Goal: Transaction & Acquisition: Subscribe to service/newsletter

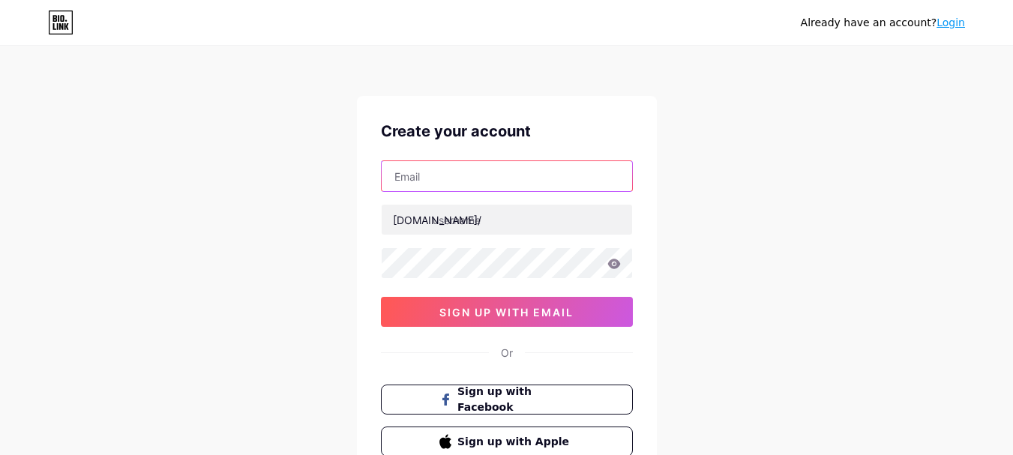
click at [475, 177] on input "text" at bounding box center [507, 176] width 250 height 30
paste input "[EMAIL_ADDRESS][DOMAIN_NAME]"
type input "[EMAIL_ADDRESS][DOMAIN_NAME]"
drag, startPoint x: 394, startPoint y: 175, endPoint x: 516, endPoint y: 184, distance: 122.6
click at [516, 184] on input "[EMAIL_ADDRESS][DOMAIN_NAME]" at bounding box center [507, 176] width 250 height 30
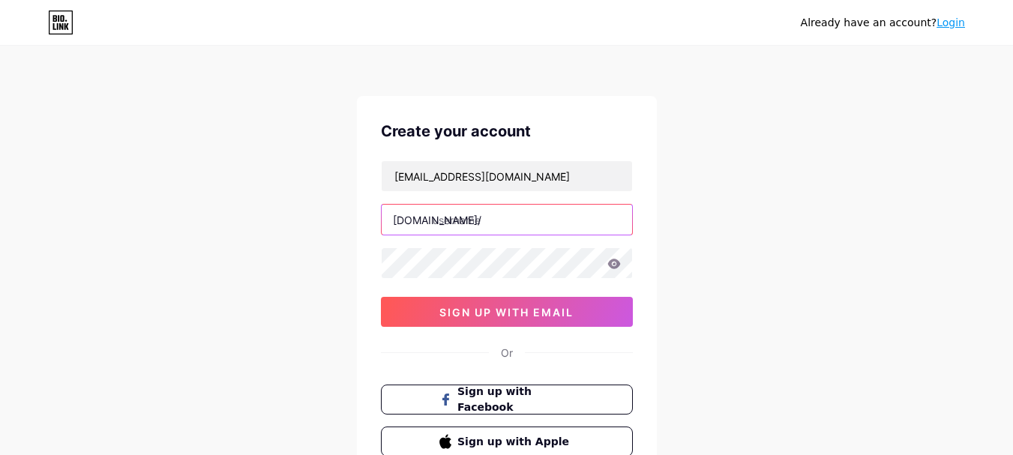
click at [499, 224] on input "text" at bounding box center [507, 220] width 250 height 30
paste input "brunomaleenhancement"
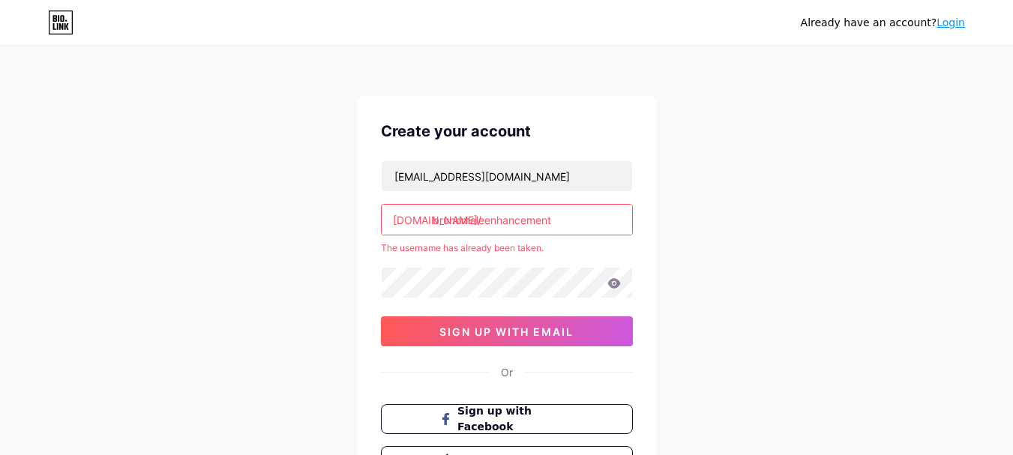
click at [505, 313] on div "brunomaleenhancementreviews@gmail.com bio.link/ brunomaleenhancement The userna…" at bounding box center [507, 253] width 252 height 186
click at [576, 220] on input "brunomaleenhancement" at bounding box center [507, 220] width 250 height 30
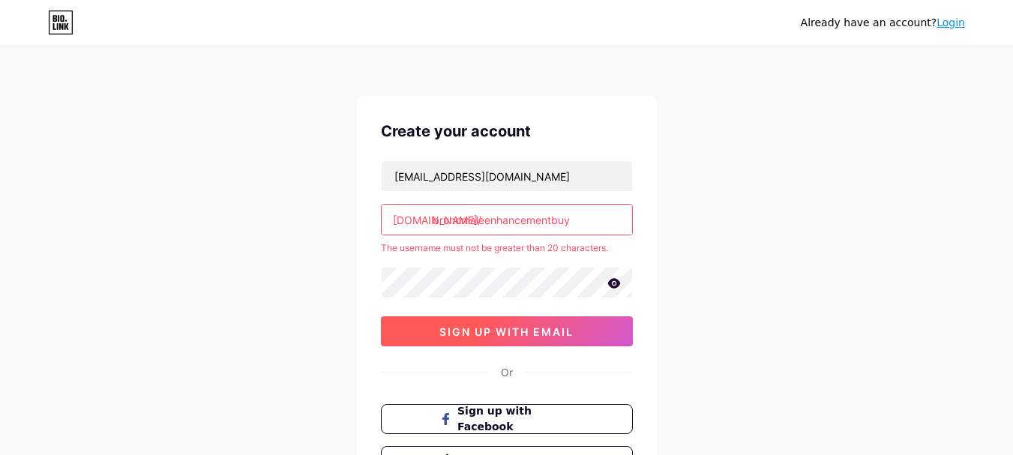
type input "brunomaleenhancementbuy"
click at [512, 331] on span "sign up with email" at bounding box center [506, 331] width 134 height 13
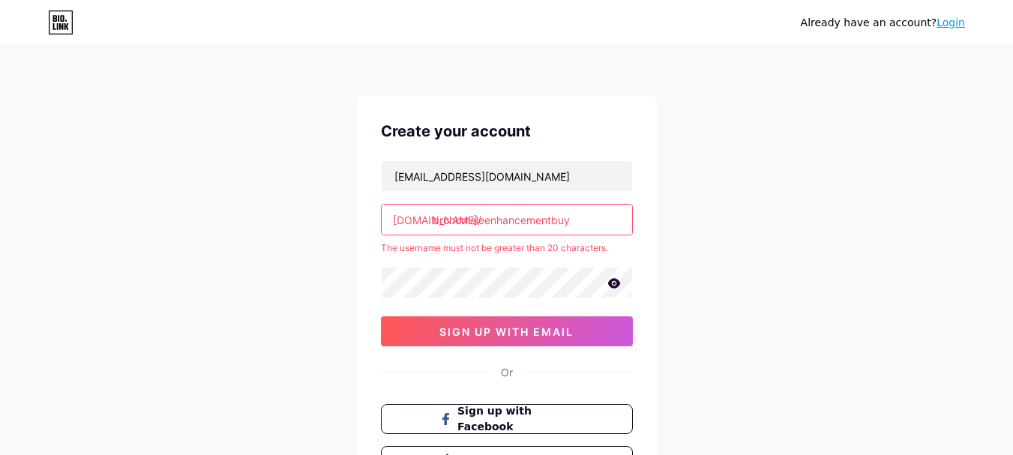
click at [590, 222] on input "brunomaleenhancementbuy" at bounding box center [507, 220] width 250 height 30
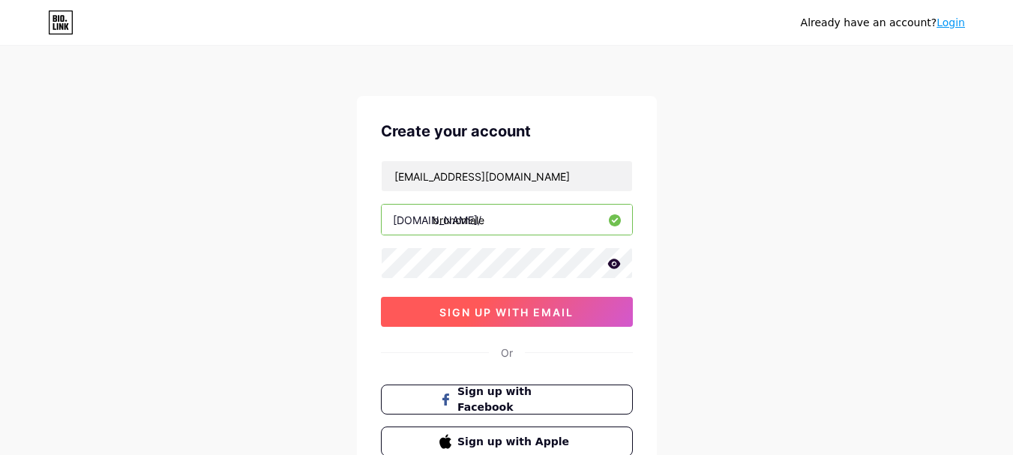
type input "brunomale"
click at [560, 319] on button "sign up with email" at bounding box center [507, 312] width 252 height 30
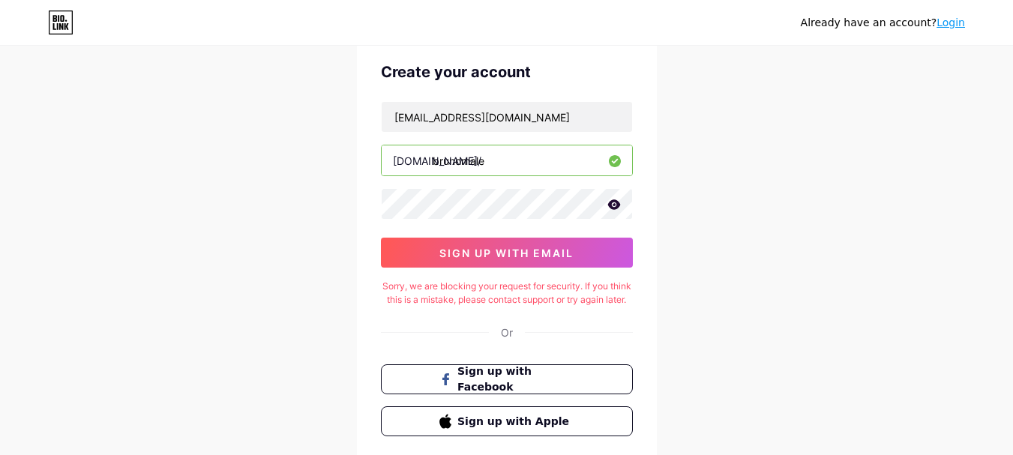
scroll to position [150, 0]
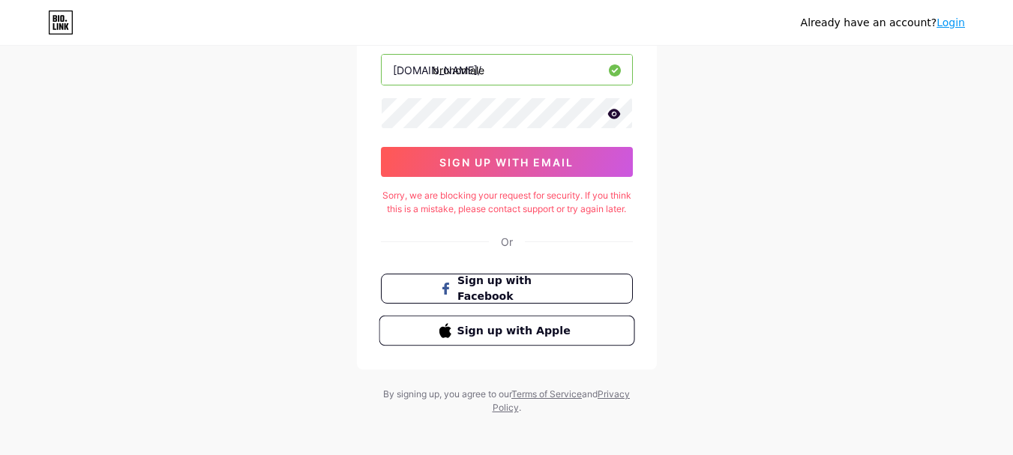
click at [472, 338] on span "Sign up with Apple" at bounding box center [516, 330] width 118 height 16
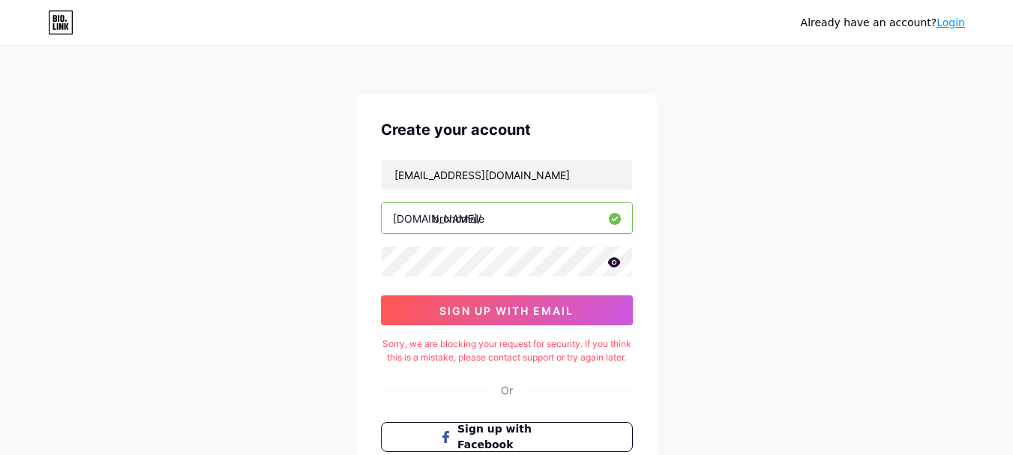
scroll to position [0, 0]
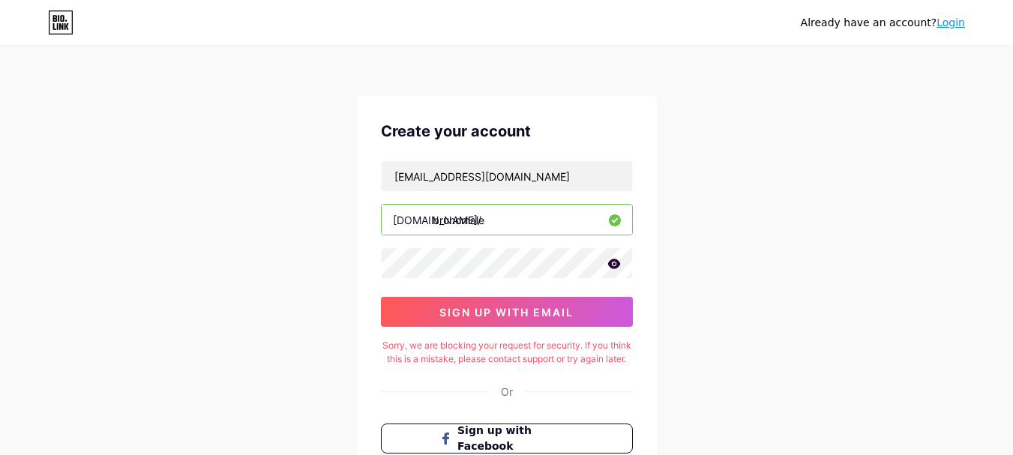
click at [954, 17] on link "Login" at bounding box center [950, 22] width 28 height 12
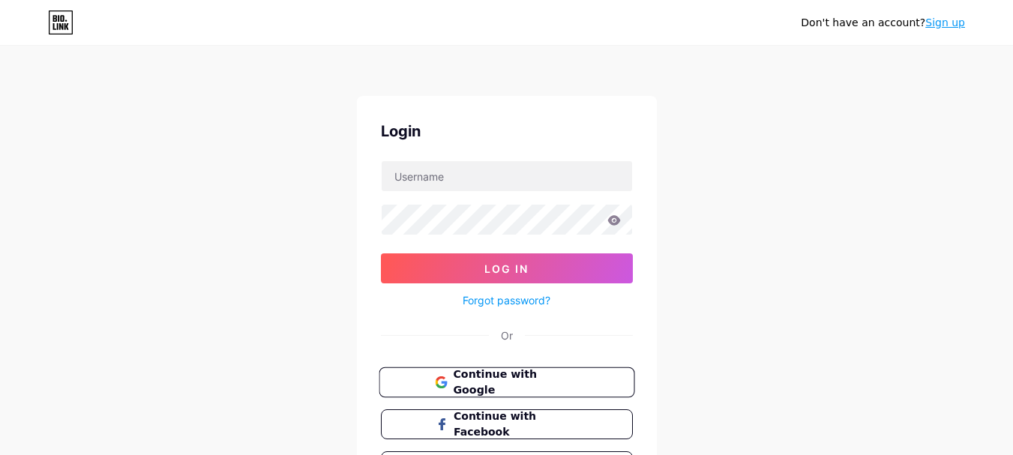
click at [478, 381] on span "Continue with Google" at bounding box center [515, 383] width 125 height 32
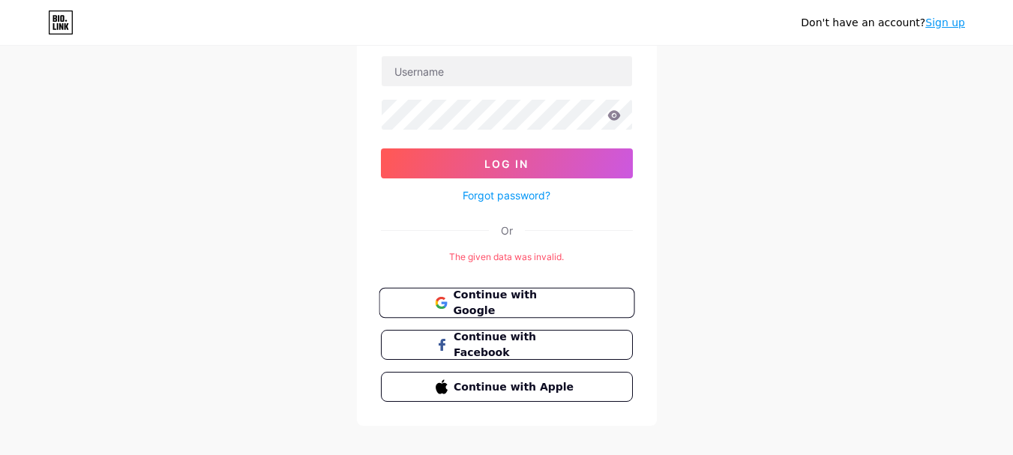
scroll to position [123, 0]
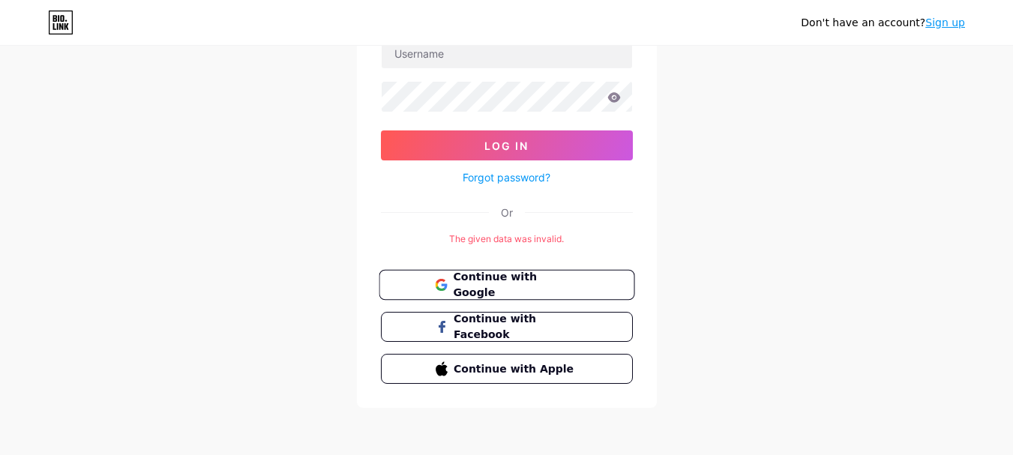
click at [490, 286] on span "Continue with Google" at bounding box center [515, 285] width 125 height 32
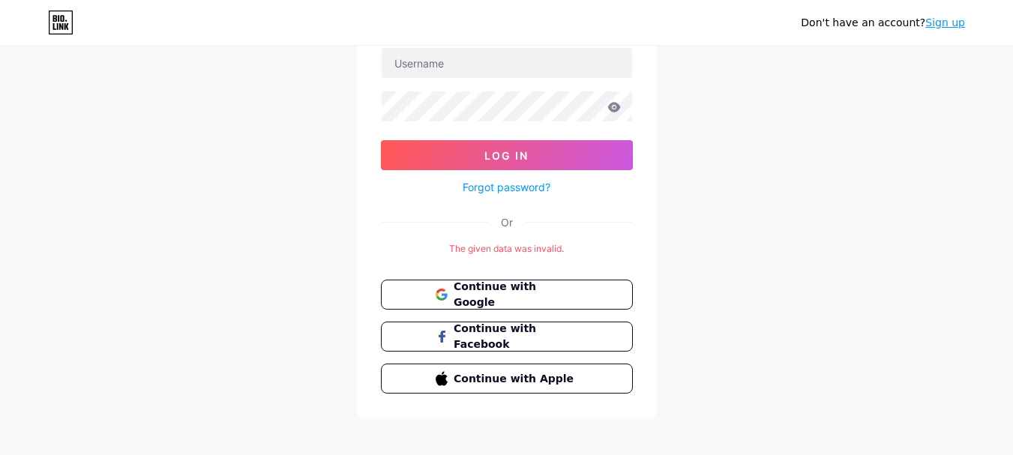
scroll to position [123, 0]
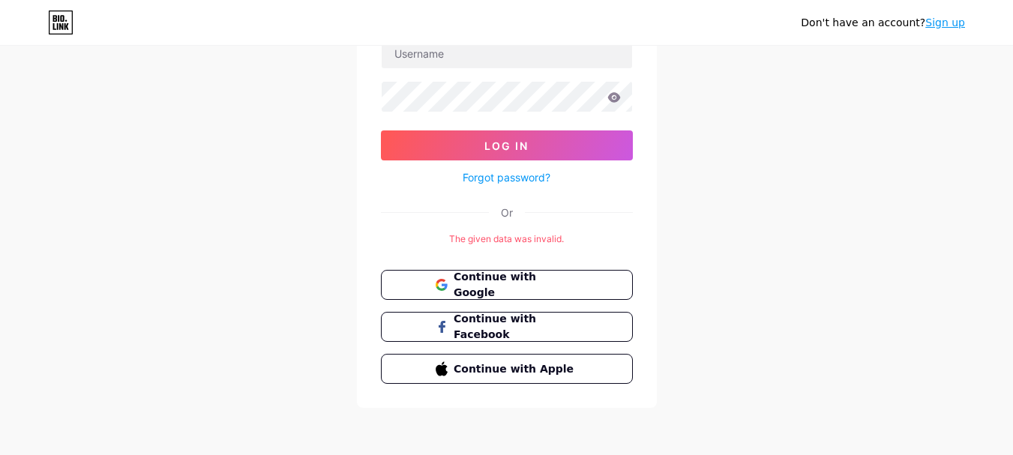
click at [939, 25] on link "Sign up" at bounding box center [945, 22] width 40 height 12
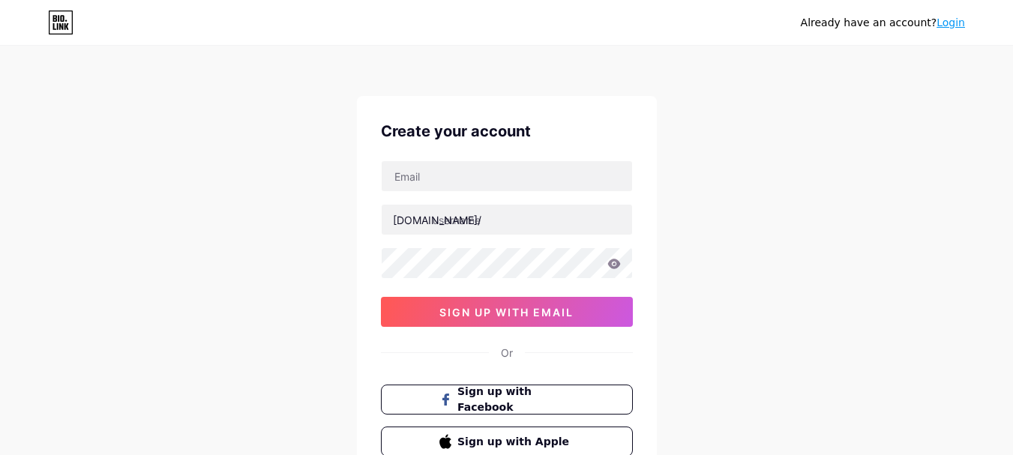
scroll to position [118, 0]
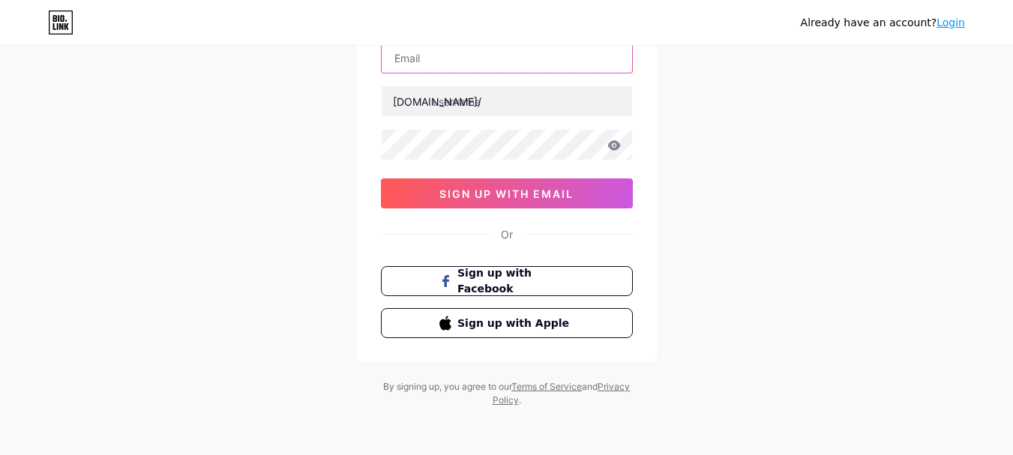
click at [484, 56] on input "text" at bounding box center [507, 58] width 250 height 30
paste input "[EMAIL_ADDRESS][DOMAIN_NAME]"
type input "[EMAIL_ADDRESS][DOMAIN_NAME]"
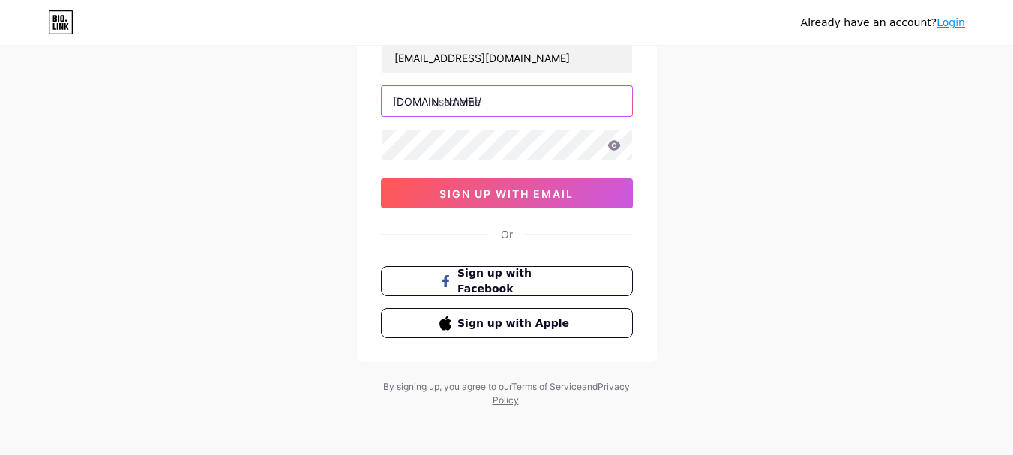
click at [455, 110] on input "text" at bounding box center [507, 101] width 250 height 30
type input "brunomaleget"
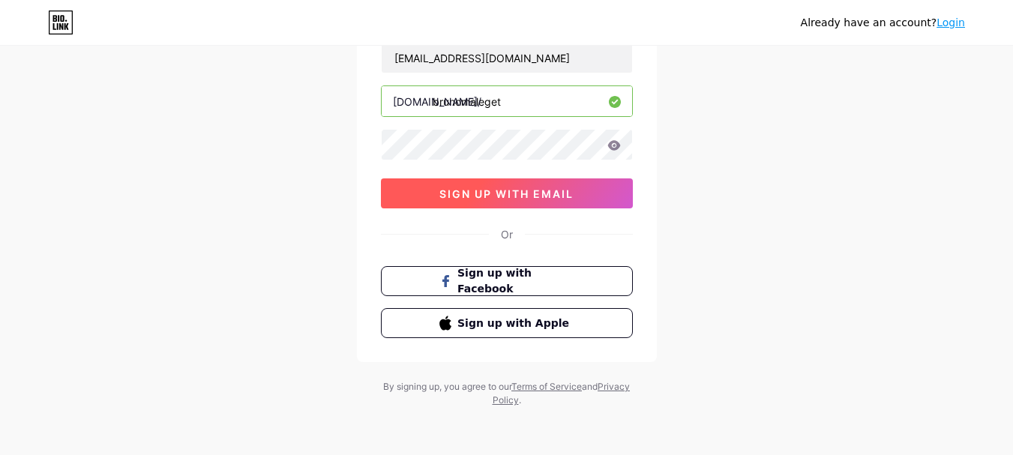
click at [482, 185] on button "sign up with email" at bounding box center [507, 193] width 252 height 30
